Goal: Information Seeking & Learning: Learn about a topic

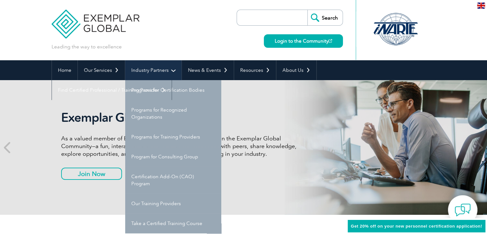
click at [136, 70] on link "Industry Partners" at bounding box center [153, 70] width 56 height 20
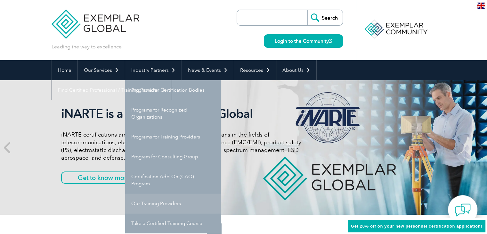
click at [157, 203] on link "Our Training Providers" at bounding box center [173, 204] width 96 height 20
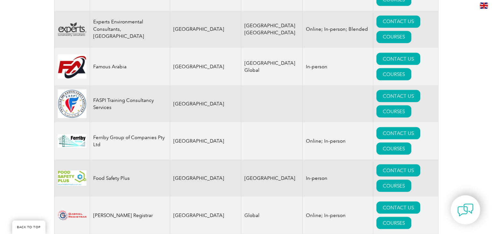
scroll to position [3617, 0]
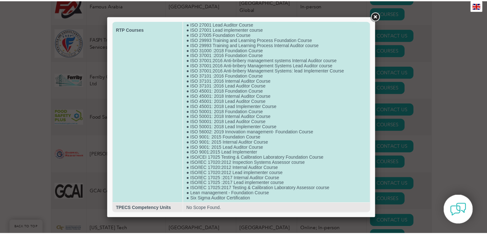
scroll to position [199, 0]
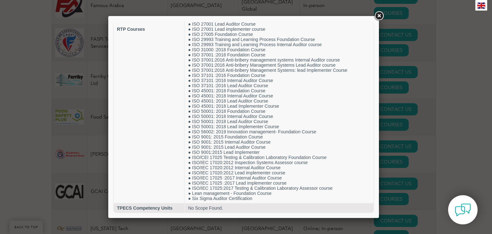
click at [378, 13] on link at bounding box center [379, 16] width 12 height 12
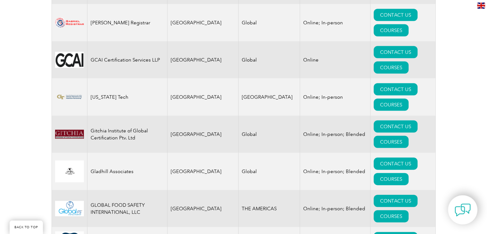
scroll to position [3808, 0]
